Goal: Feedback & Contribution: Leave review/rating

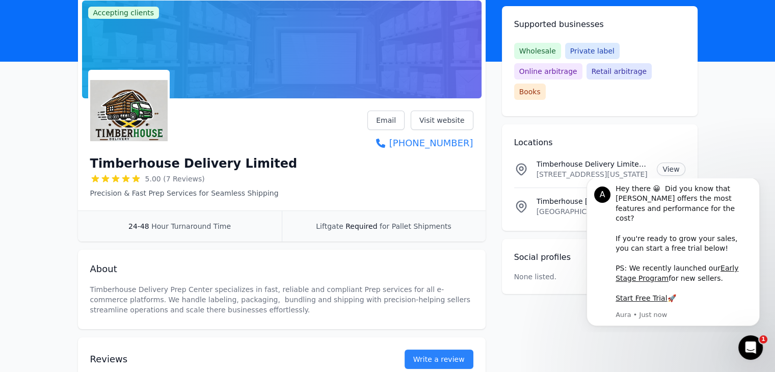
scroll to position [153, 0]
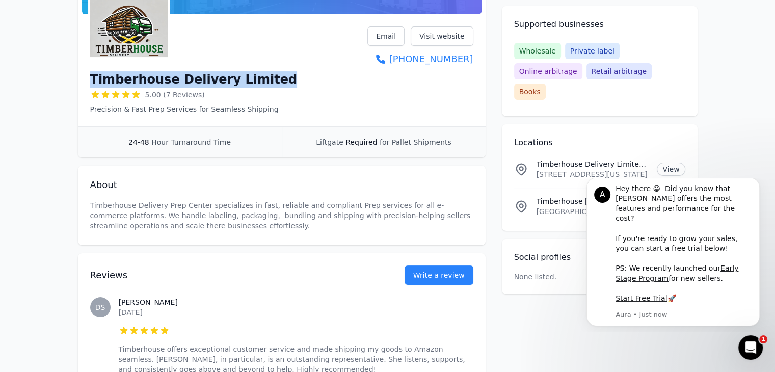
drag, startPoint x: 90, startPoint y: 77, endPoint x: 279, endPoint y: 82, distance: 189.1
click at [279, 82] on div "Timberhouse Delivery Limited 5.00 (7 Reviews) Precision & Fast Prep Services fo…" at bounding box center [281, 70] width 383 height 88
copy h1 "Timberhouse Delivery Limited"
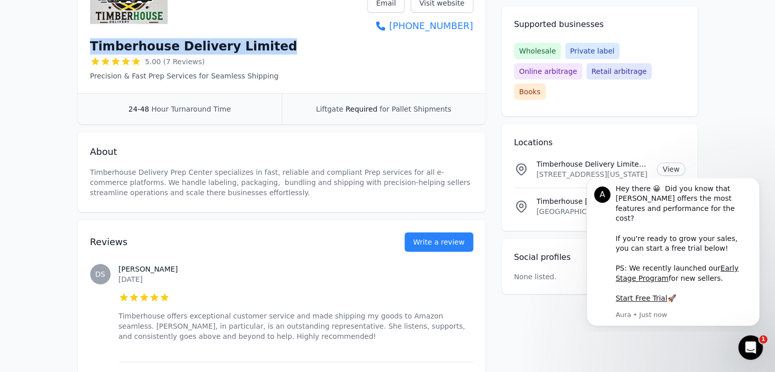
scroll to position [204, 0]
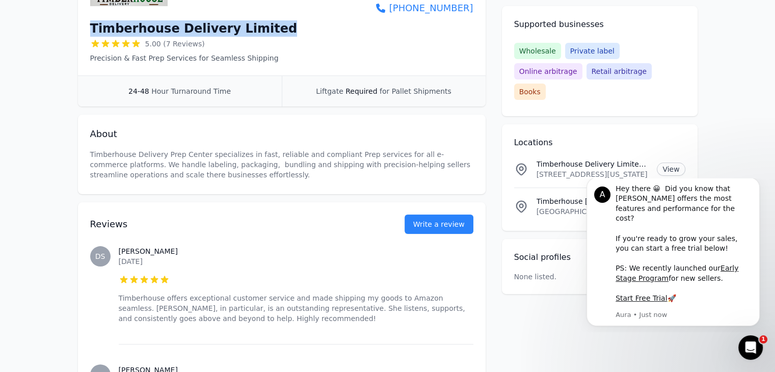
drag, startPoint x: 90, startPoint y: 155, endPoint x: 188, endPoint y: 174, distance: 100.5
click at [188, 174] on p "Timberhouse Delivery Prep Center specializes in fast, reliable and compliant Pr…" at bounding box center [281, 164] width 383 height 31
copy p "Timberhouse Delivery Prep Center specializes in fast, reliable and compliant Pr…"
click at [434, 226] on link "Write a review" at bounding box center [438, 223] width 69 height 19
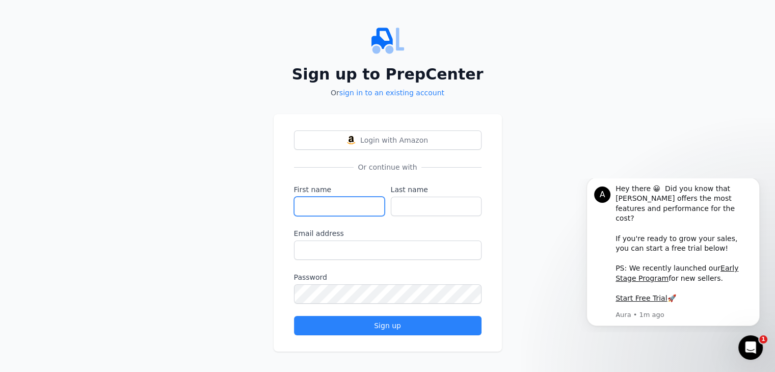
click at [341, 210] on input "First name" at bounding box center [339, 206] width 91 height 19
type input "[PERSON_NAME]"
type input "Damas"
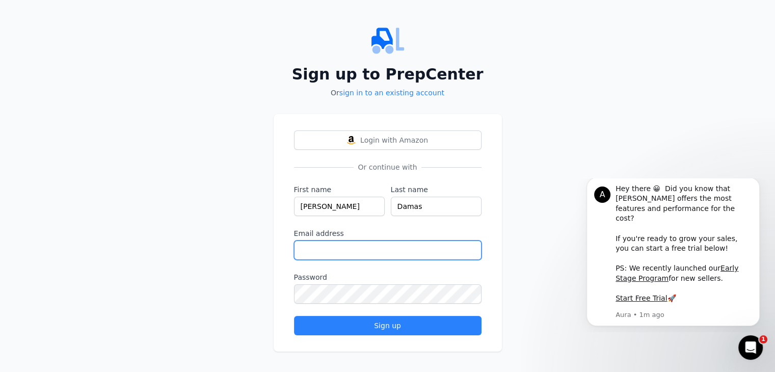
click at [317, 253] on input "Email address" at bounding box center [387, 249] width 187 height 19
type input "[EMAIL_ADDRESS][DOMAIN_NAME]"
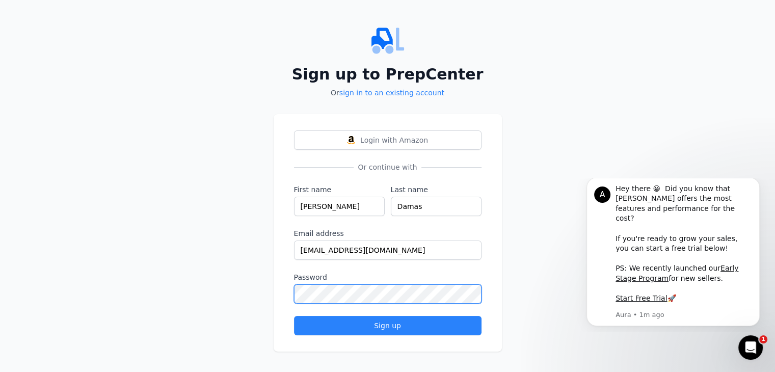
click at [294, 316] on button "Sign up" at bounding box center [387, 325] width 187 height 19
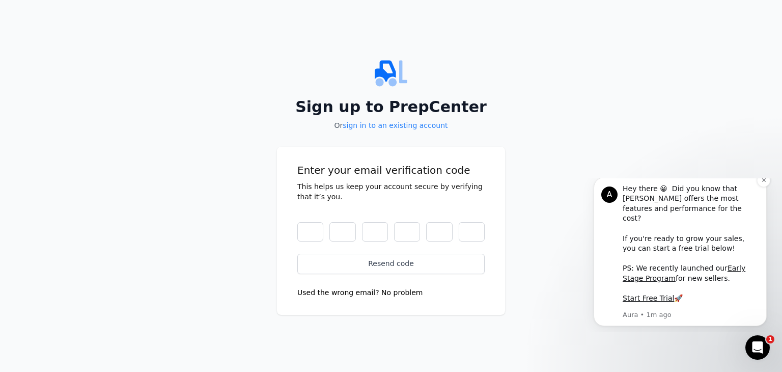
click at [755, 193] on div "A Hey there 😀 Did you know that [PERSON_NAME] offers the most features and perf…" at bounding box center [680, 251] width 173 height 149
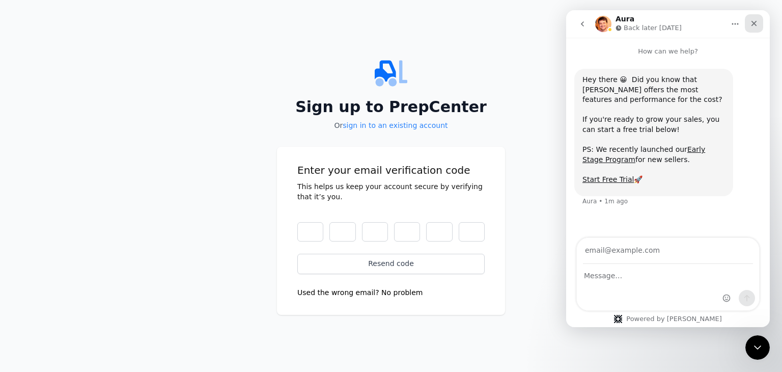
click at [752, 26] on icon "Close" at bounding box center [754, 23] width 8 height 8
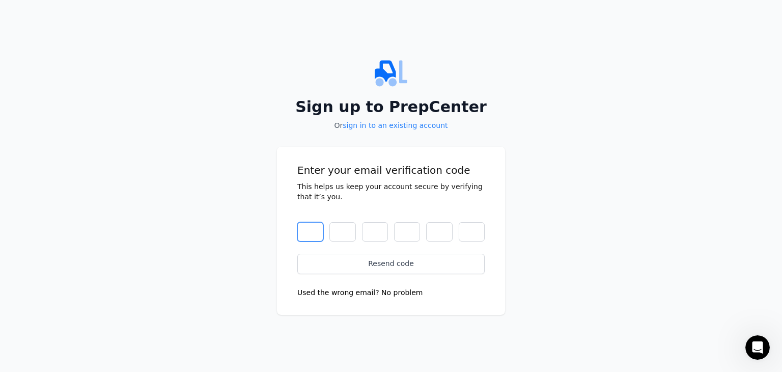
click at [305, 227] on input "text" at bounding box center [310, 231] width 26 height 19
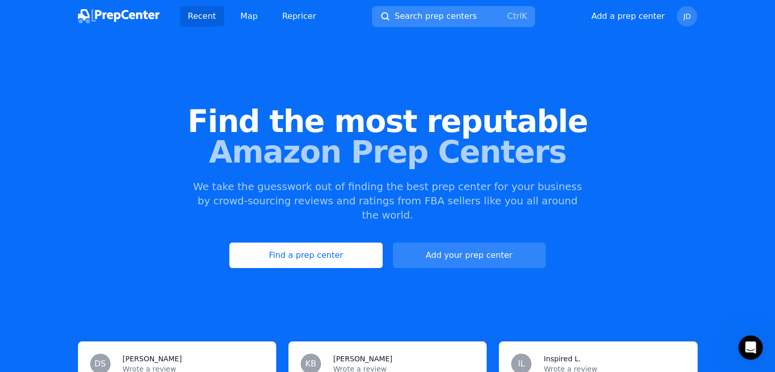
click at [429, 20] on span "Search prep centers" at bounding box center [435, 16] width 82 height 12
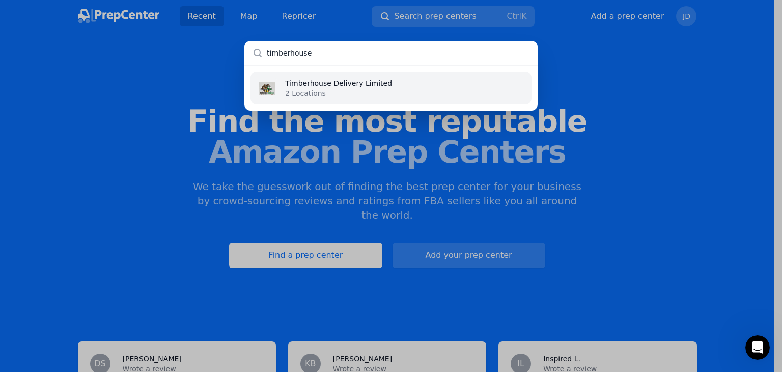
type input "timberhouse"
click at [370, 83] on p "Timberhouse Delivery Limited" at bounding box center [338, 83] width 107 height 10
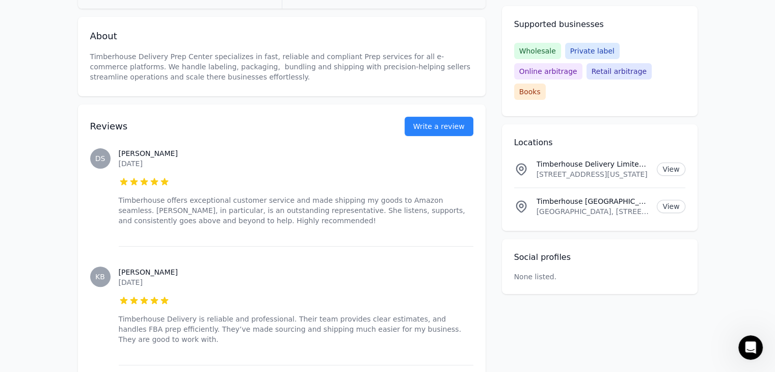
scroll to position [306, 0]
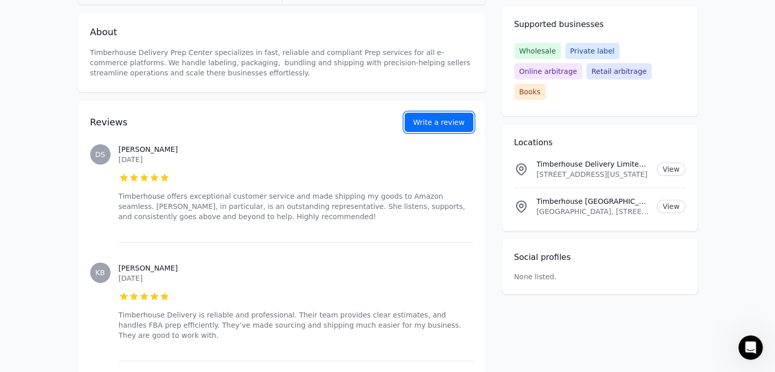
click at [443, 121] on button "Write a review" at bounding box center [438, 122] width 69 height 19
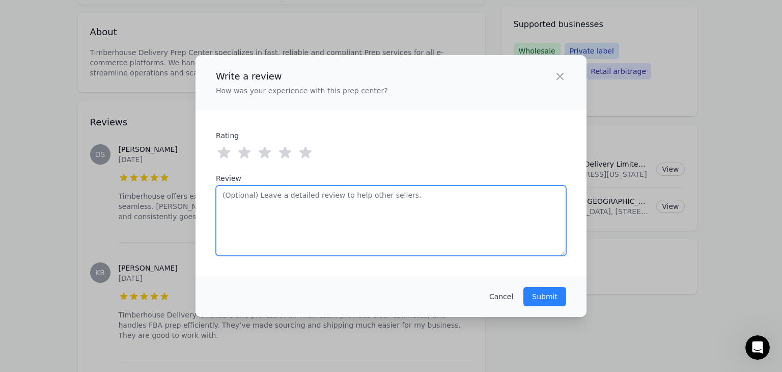
click at [281, 202] on textarea "Review" at bounding box center [391, 220] width 350 height 70
paste textarea "[GEOGRAPHIC_DATA] provides fast, reliable, and compliant services across all e-…"
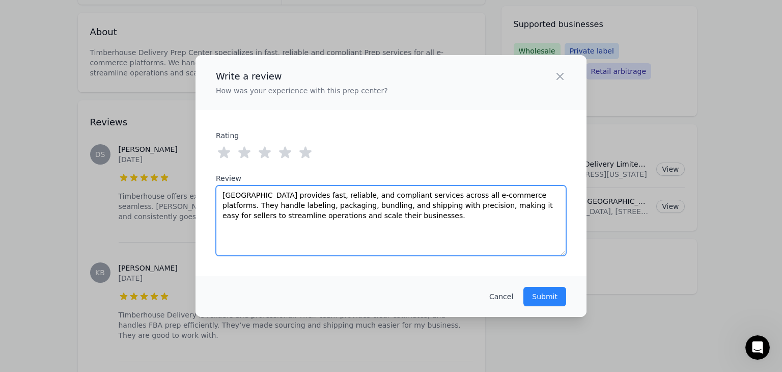
type textarea "[GEOGRAPHIC_DATA] provides fast, reliable, and compliant services across all e-…"
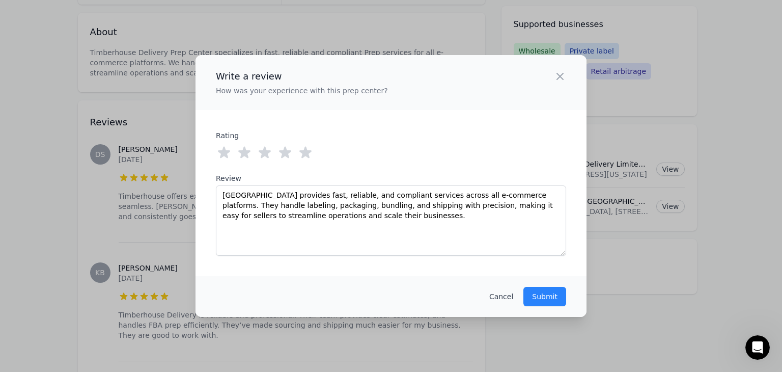
drag, startPoint x: 304, startPoint y: 151, endPoint x: 318, endPoint y: 172, distance: 24.6
click at [304, 151] on icon at bounding box center [306, 153] width 12 height 12
drag, startPoint x: 542, startPoint y: 298, endPoint x: 589, endPoint y: 316, distance: 50.3
click at [543, 299] on p "Submit" at bounding box center [544, 296] width 25 height 10
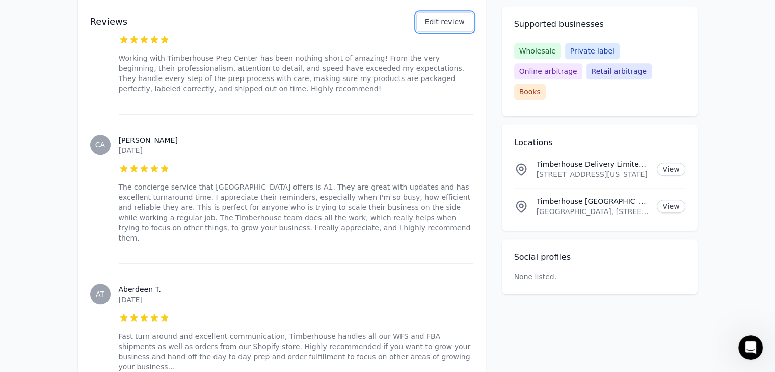
scroll to position [1019, 0]
